Goal: Book appointment/travel/reservation

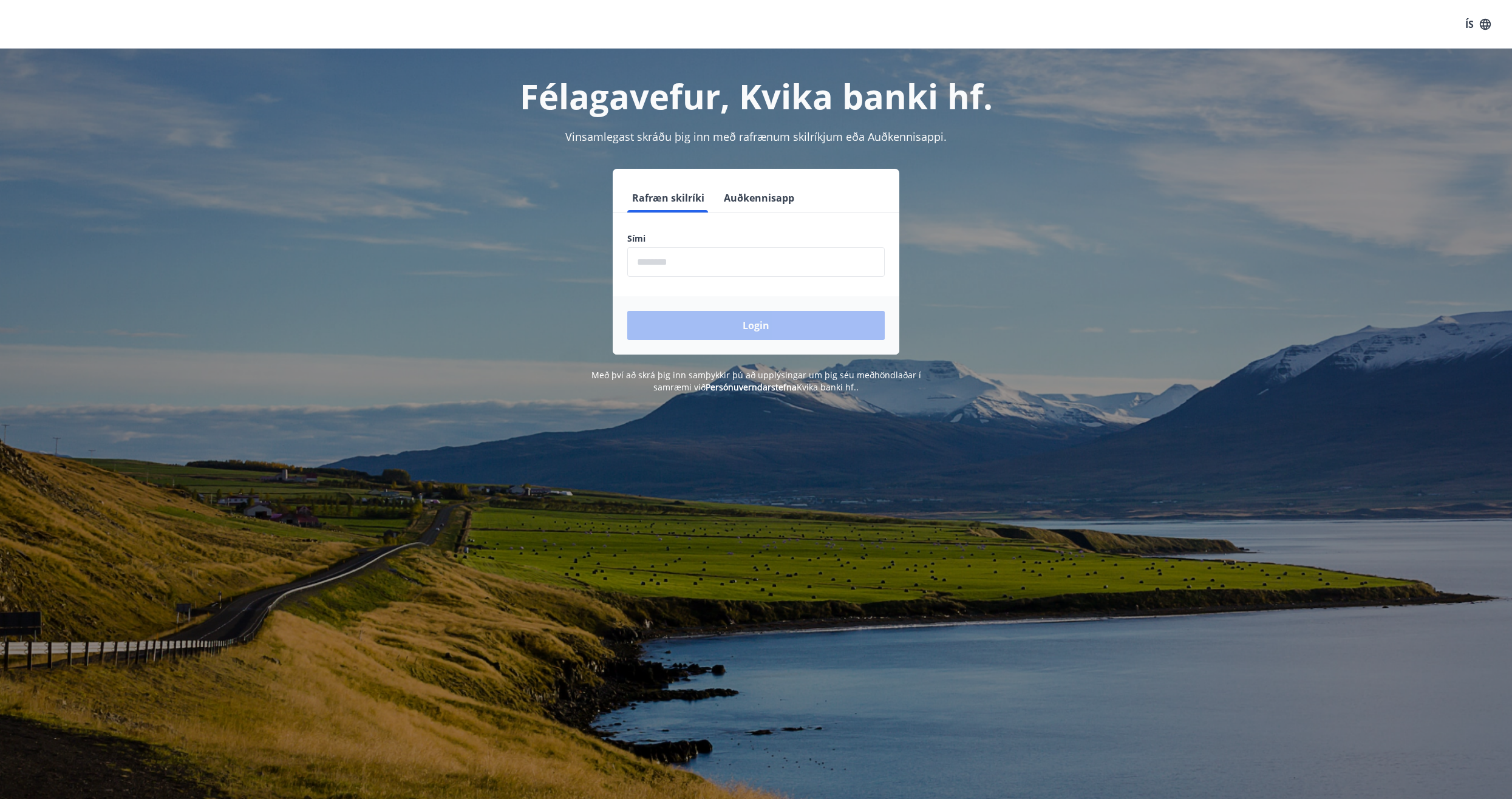
click at [706, 256] on input "phone" at bounding box center [756, 262] width 257 height 30
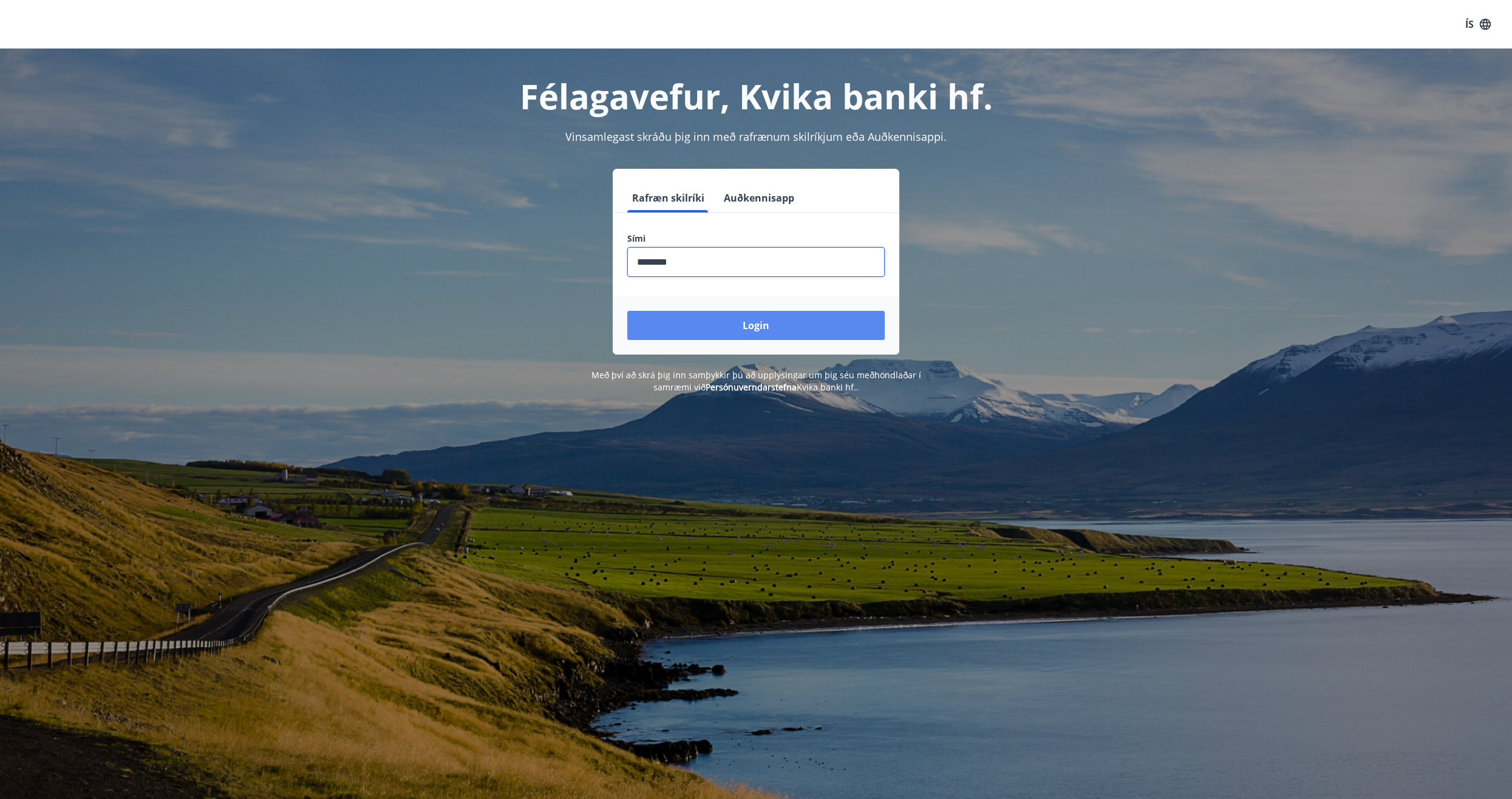
type input "********"
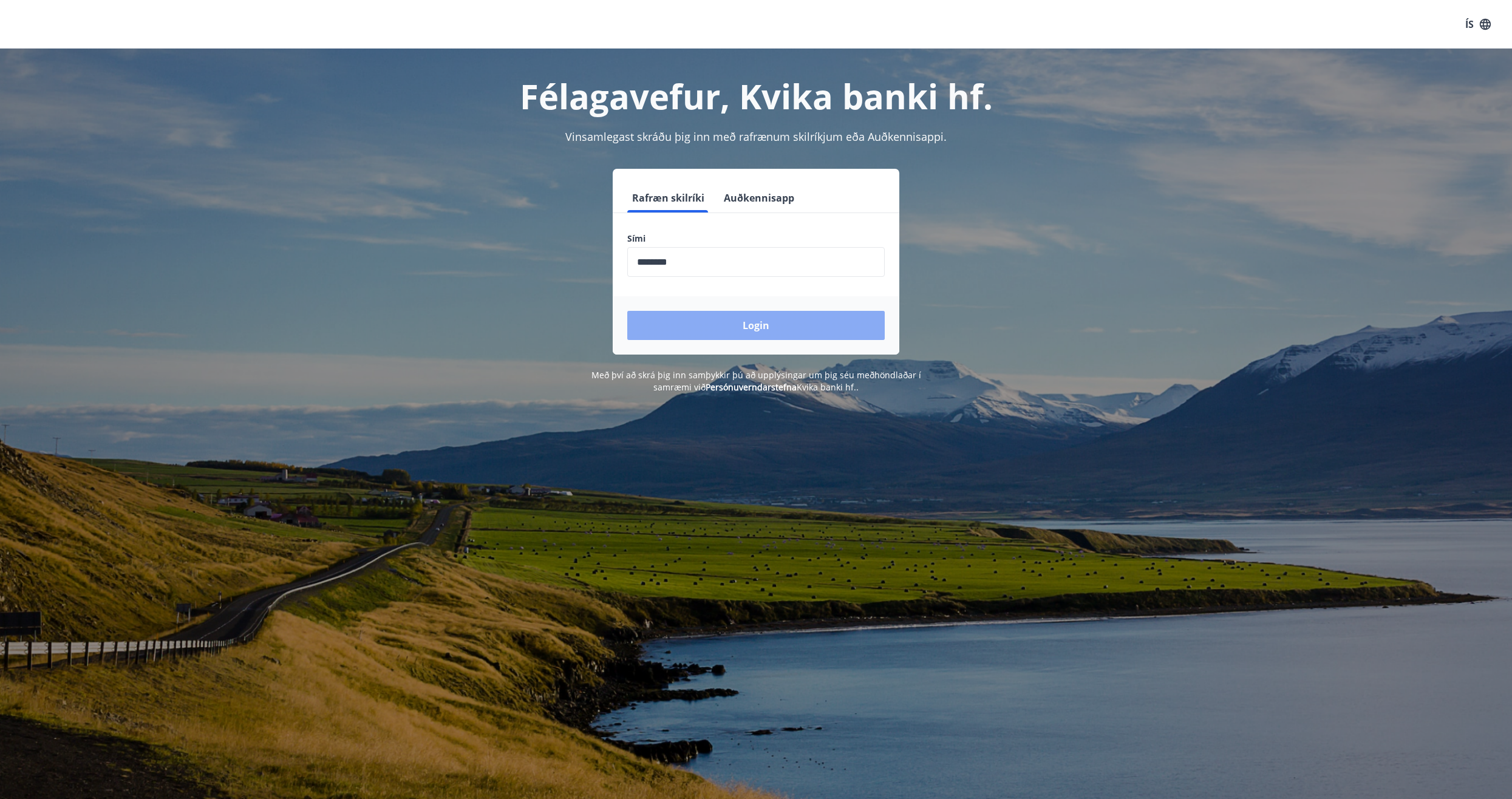
click at [737, 321] on button "Login" at bounding box center [756, 325] width 257 height 29
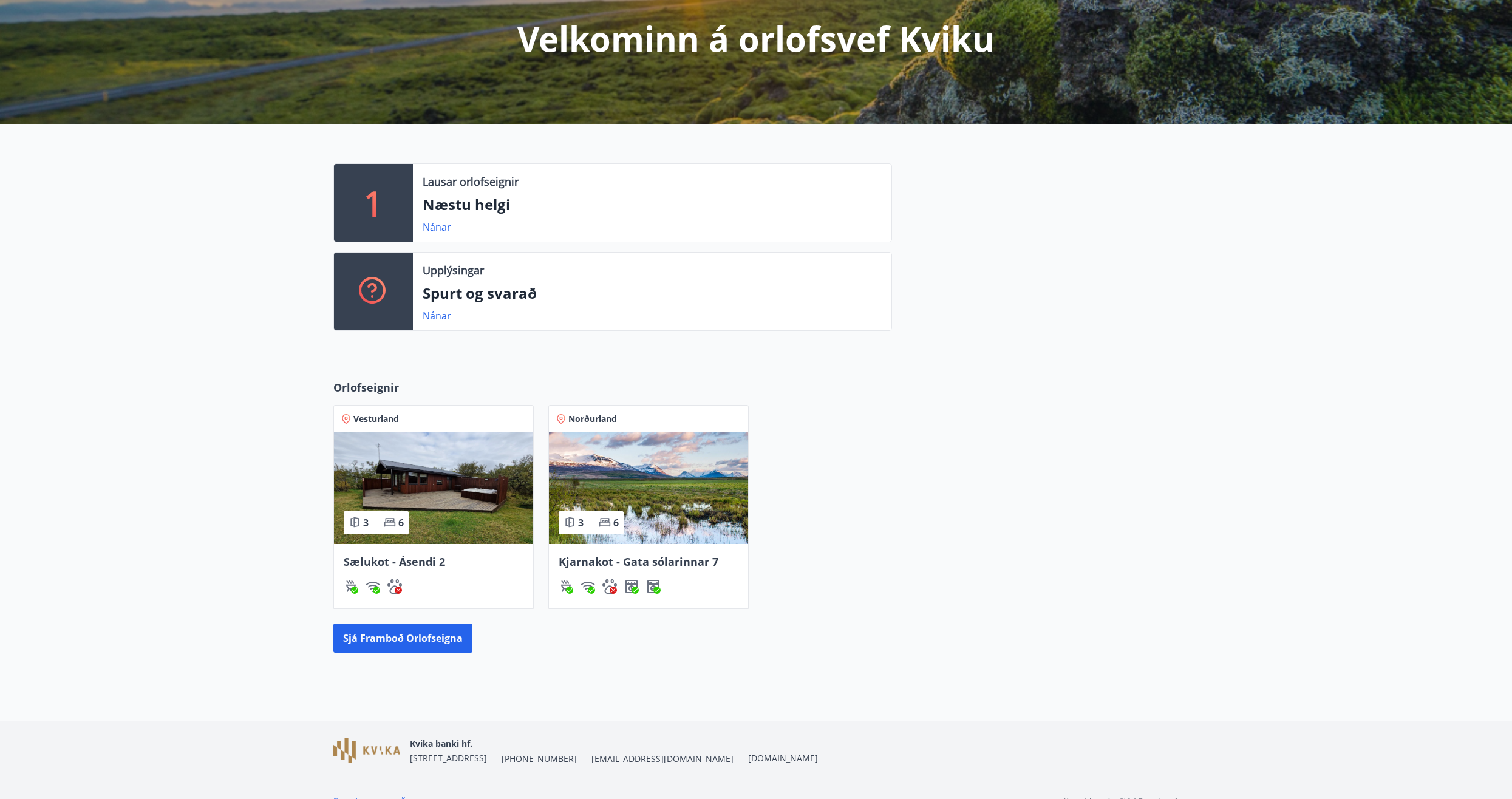
scroll to position [176, 0]
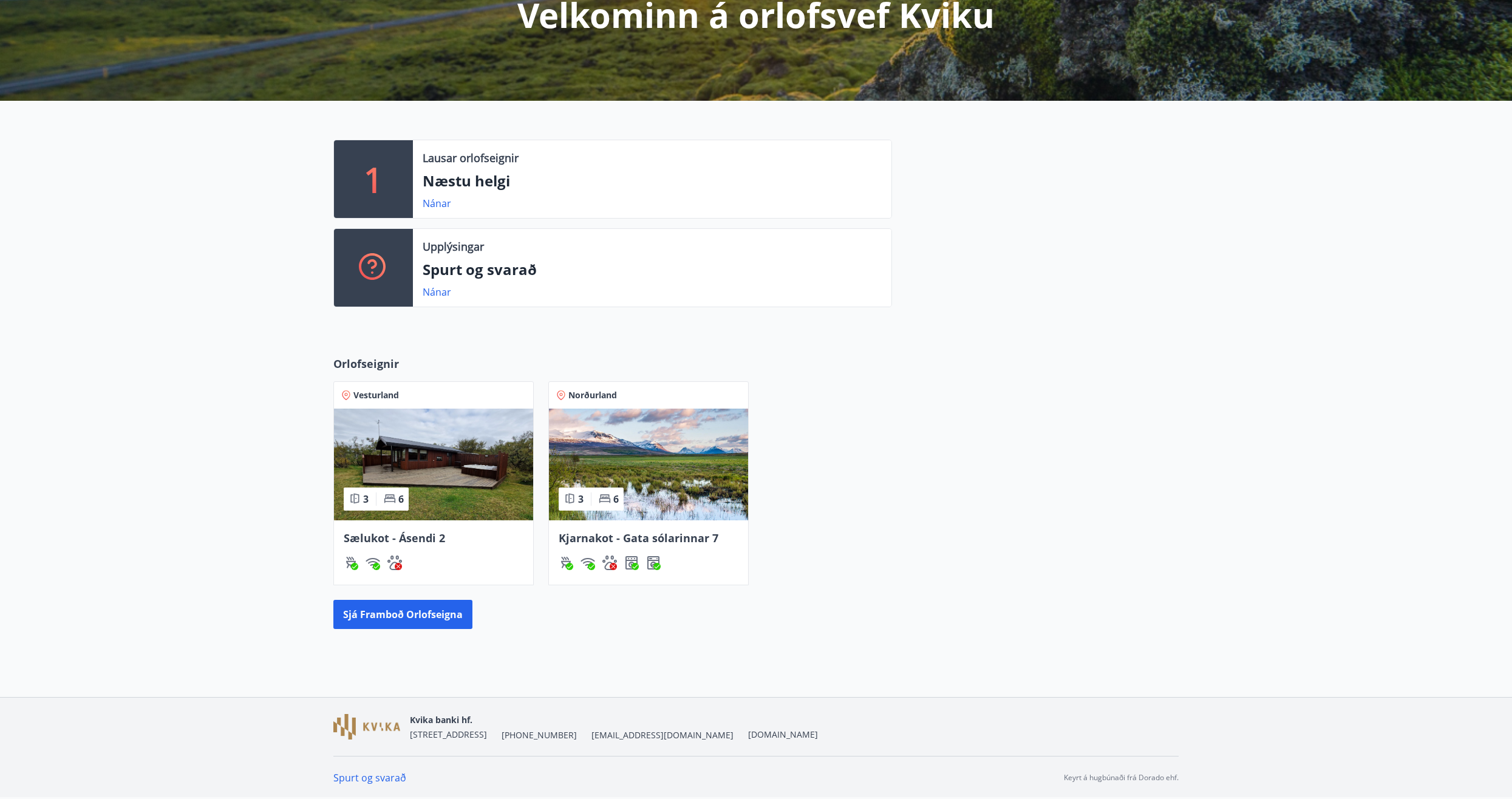
click at [469, 551] on div "Sælukot - Ásendi 2" at bounding box center [433, 552] width 199 height 64
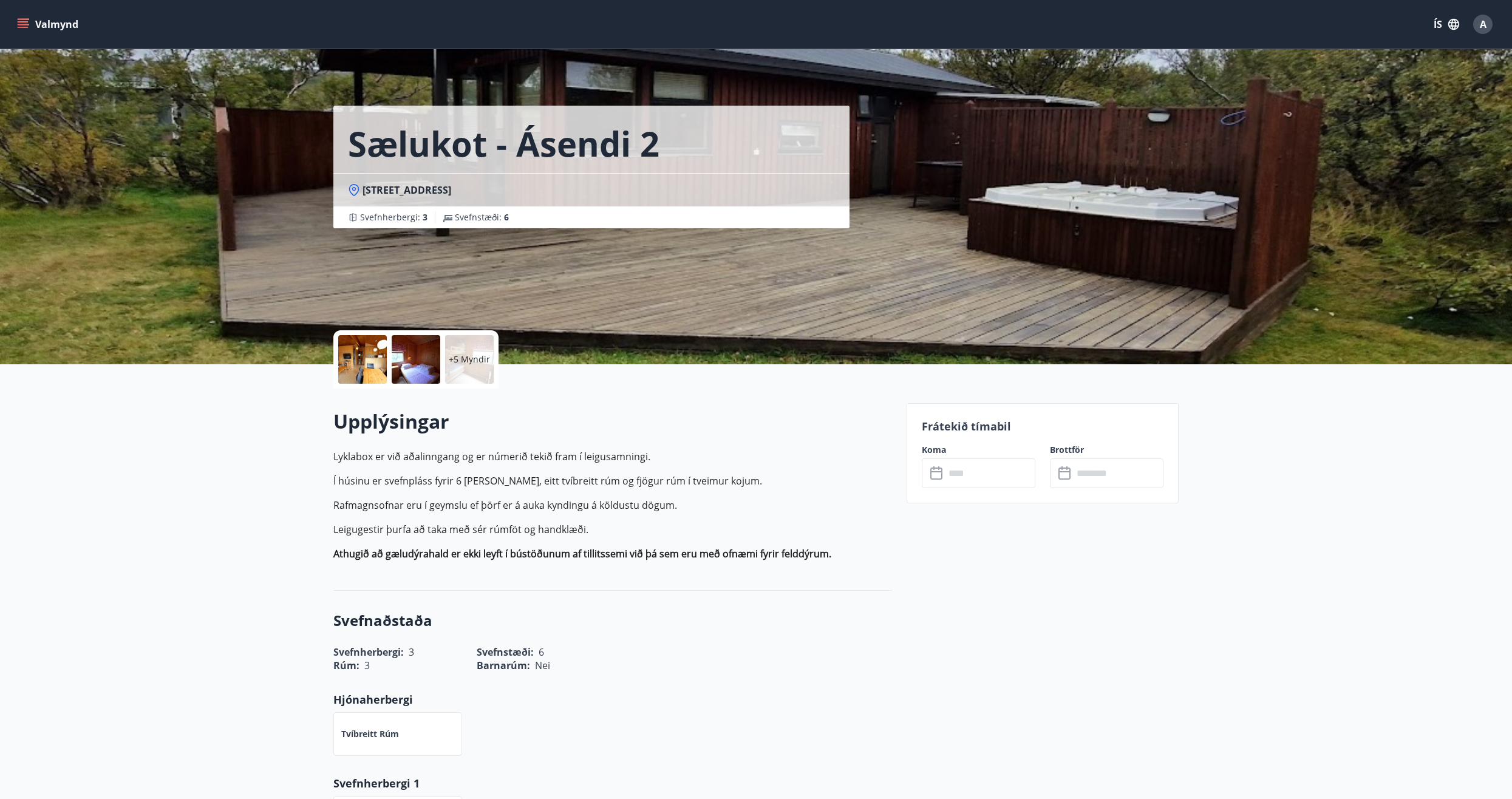
click at [995, 469] on input "text" at bounding box center [990, 473] width 90 height 30
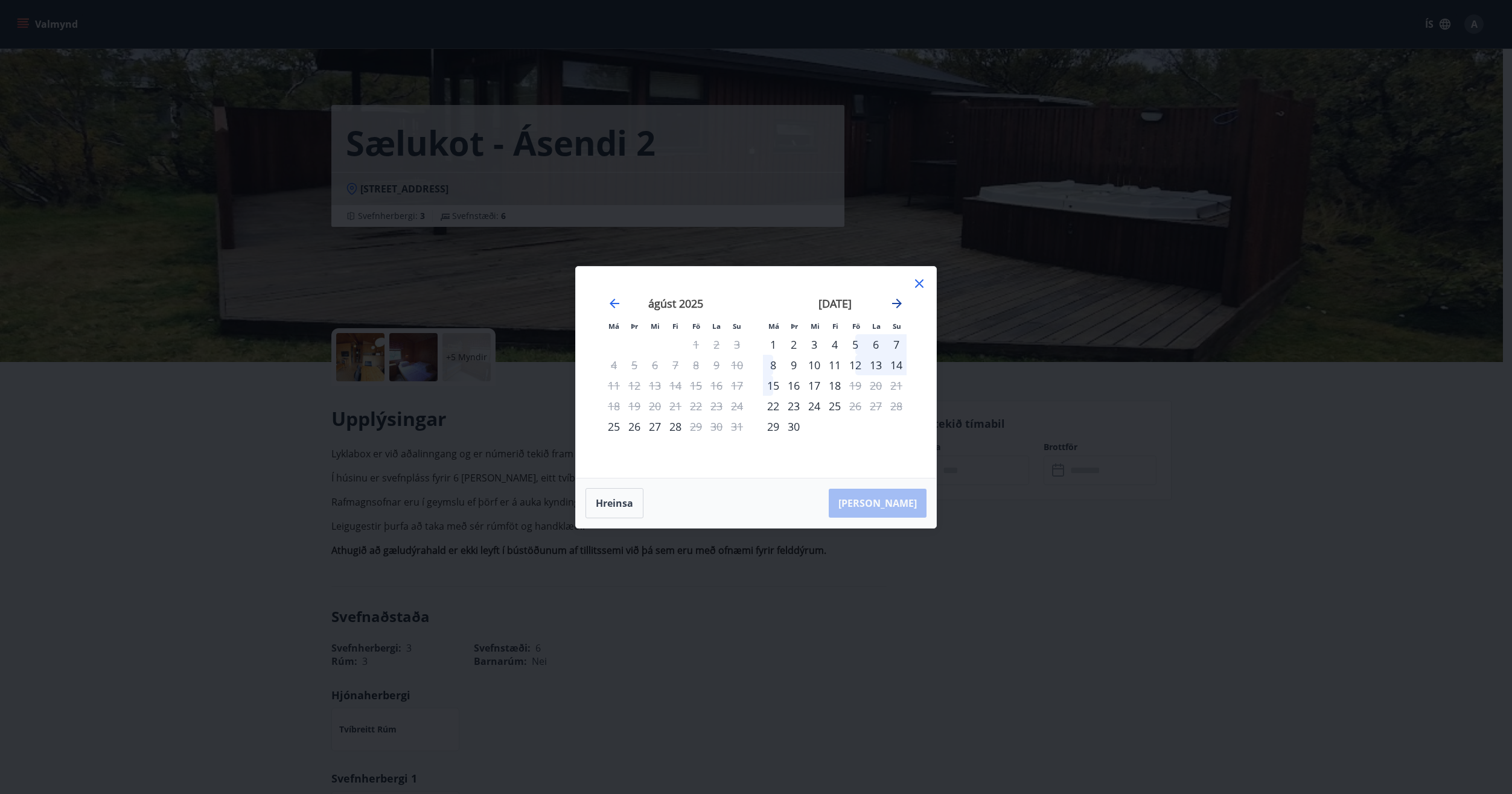
click at [894, 301] on icon "Move forward to switch to the next month." at bounding box center [896, 303] width 14 height 14
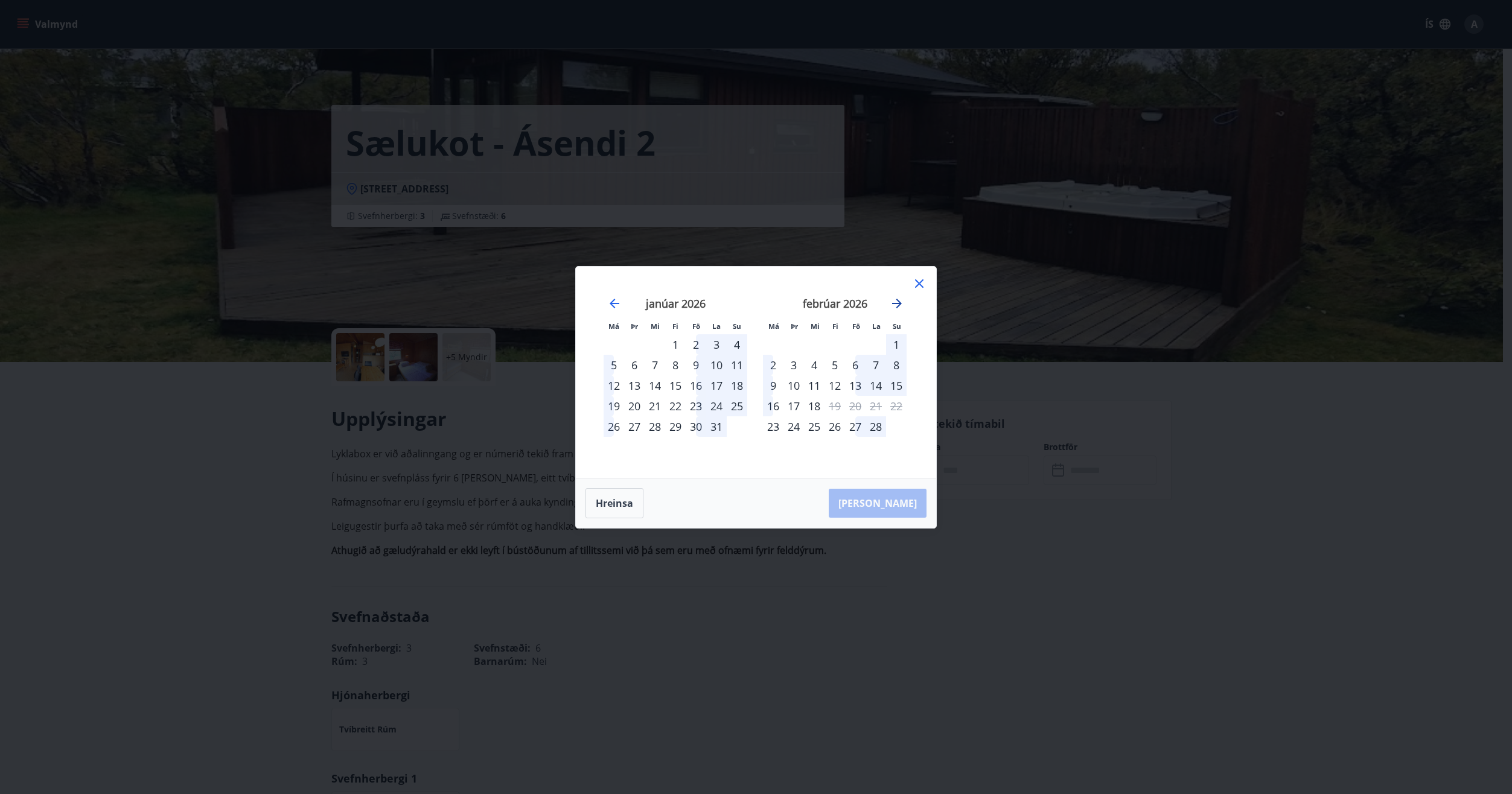
click at [894, 301] on icon "Move forward to switch to the next month." at bounding box center [896, 303] width 14 height 14
click at [854, 343] on div "3" at bounding box center [855, 344] width 20 height 20
click at [773, 365] on div "6" at bounding box center [773, 365] width 20 height 20
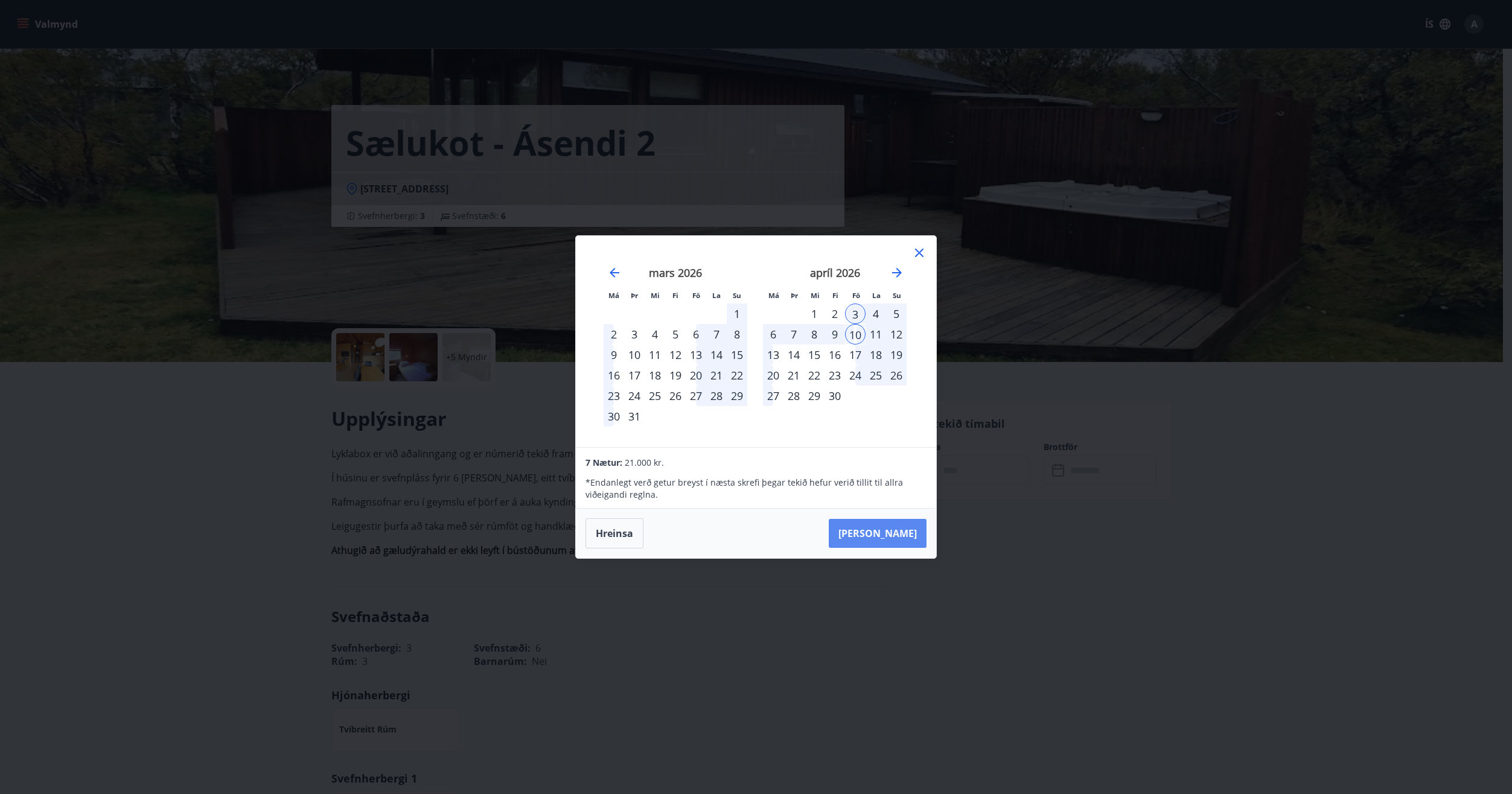
click at [893, 528] on button "Taka Frá" at bounding box center [877, 533] width 98 height 29
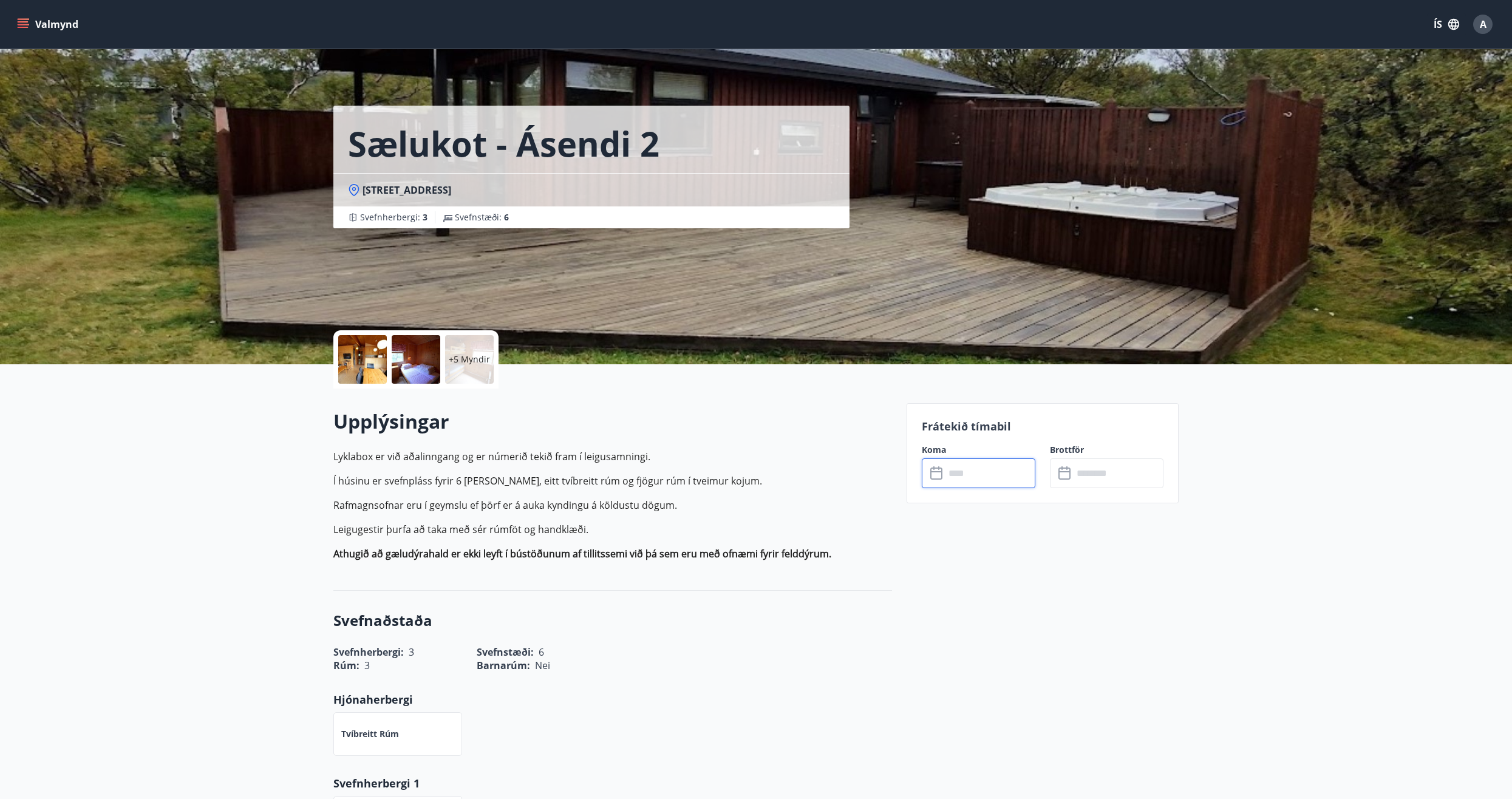
type input "******"
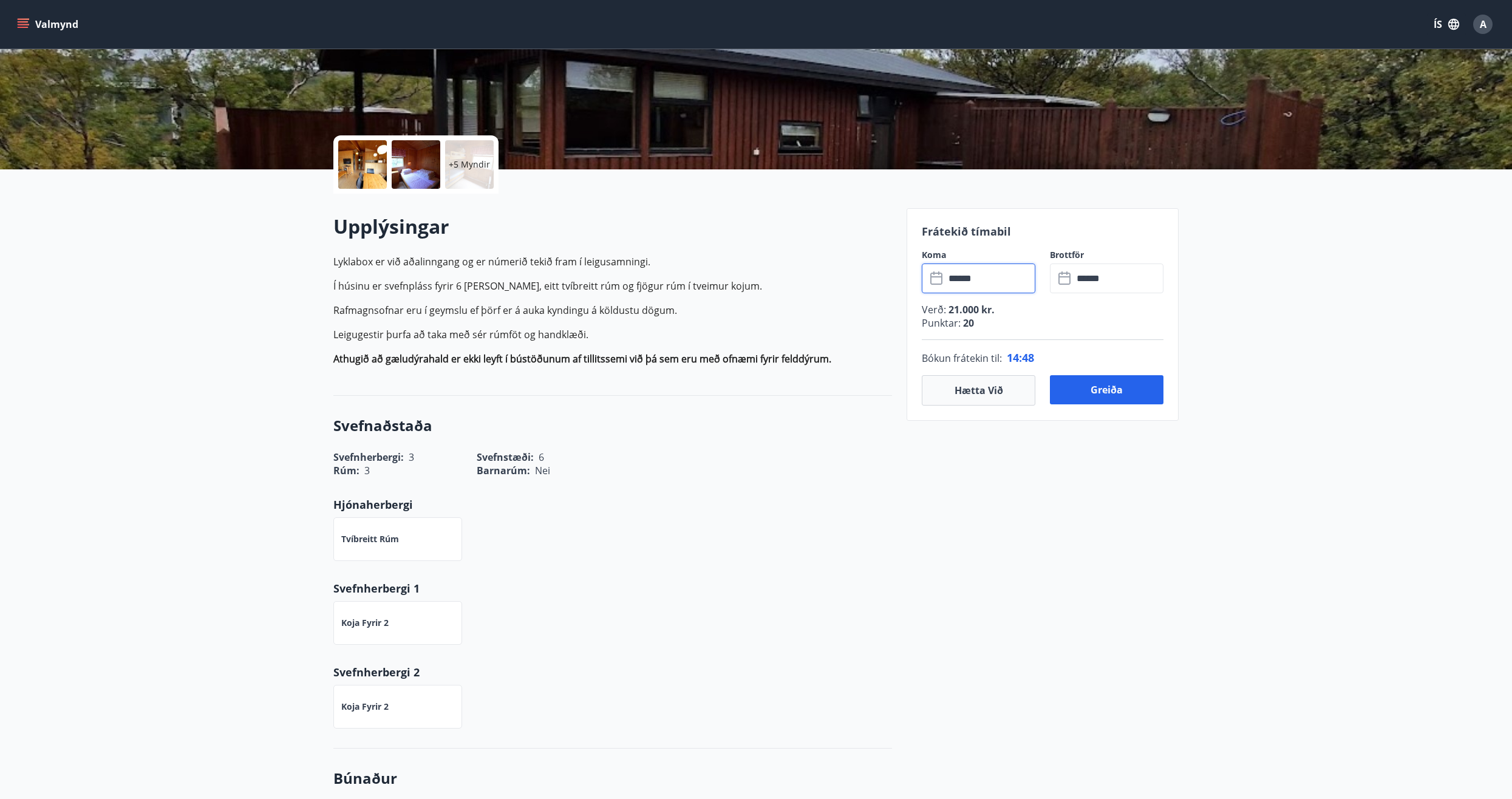
scroll to position [121, 0]
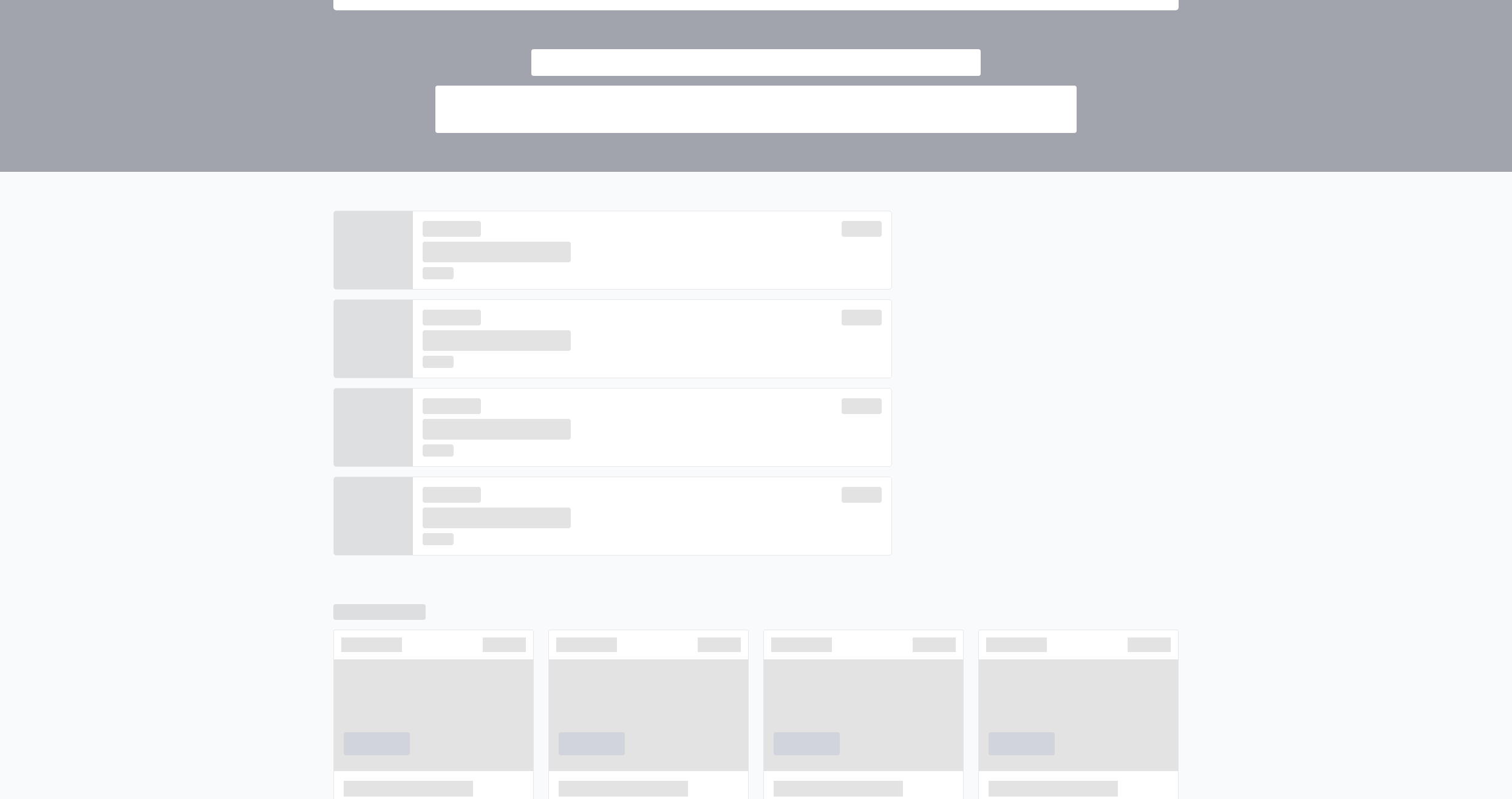
scroll to position [176, 0]
